Goal: Find specific page/section: Find specific page/section

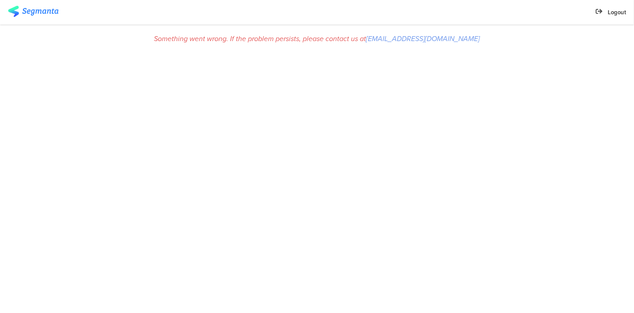
click at [268, 137] on div "Something went wrong. If the problem persists, please contact us at [EMAIL_ADDR…" at bounding box center [317, 169] width 634 height 288
